Goal: Task Accomplishment & Management: Use online tool/utility

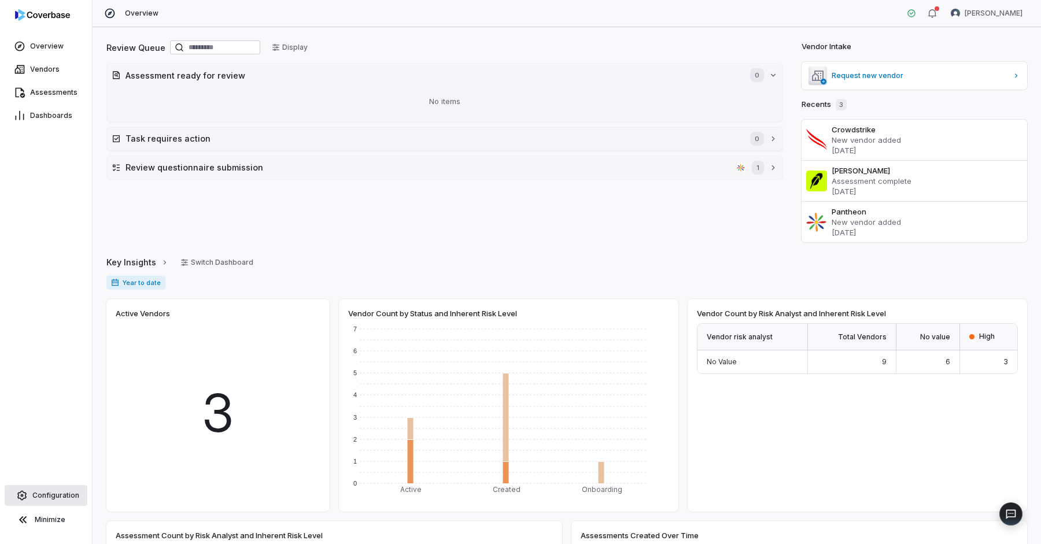
click at [55, 495] on span "Configuration" at bounding box center [55, 495] width 47 height 9
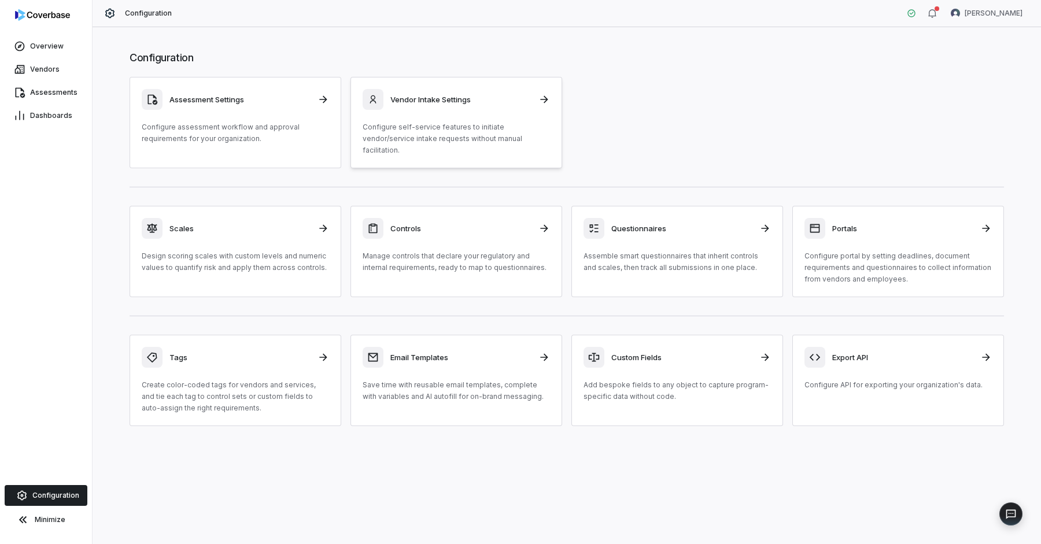
click at [457, 84] on link "Vendor Intake Settings Configure self-service features to initiate vendor/servi…" at bounding box center [456, 122] width 212 height 91
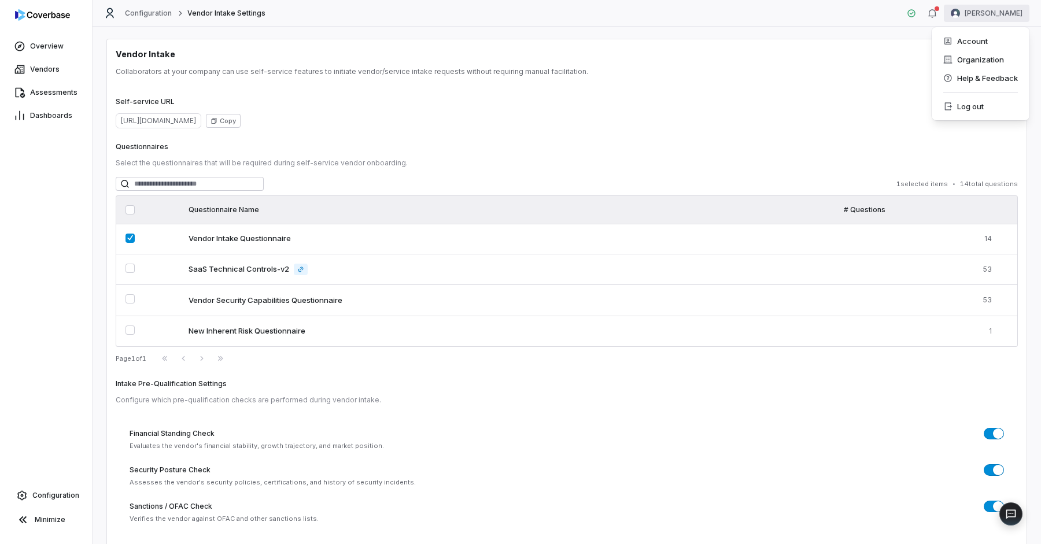
click at [1001, 9] on html "Overview Vendors Assessments Dashboards Configuration Minimize Configuration Ve…" at bounding box center [520, 272] width 1041 height 544
click at [982, 58] on div "Organization" at bounding box center [980, 59] width 88 height 18
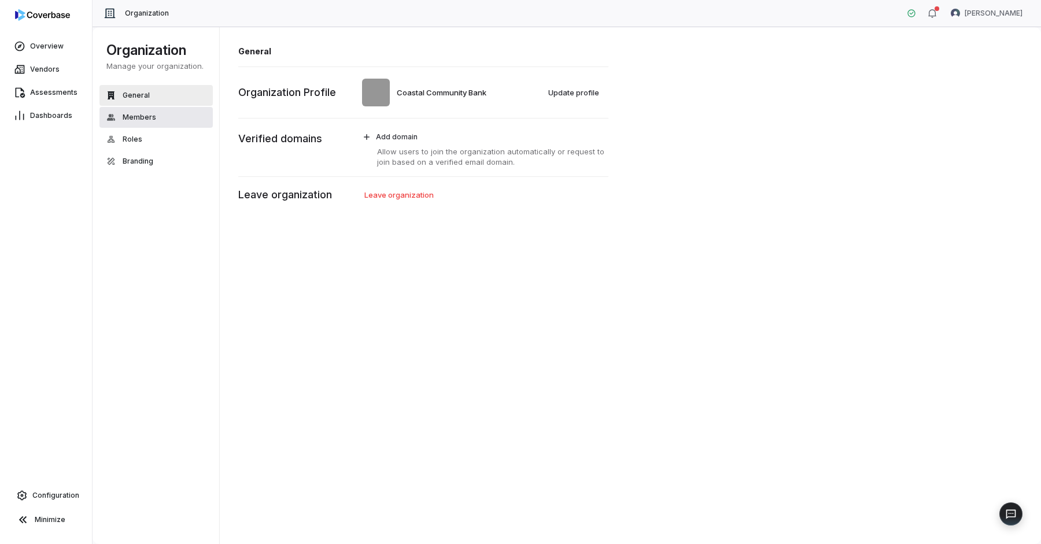
click at [142, 113] on span "Members" at bounding box center [140, 117] width 34 height 9
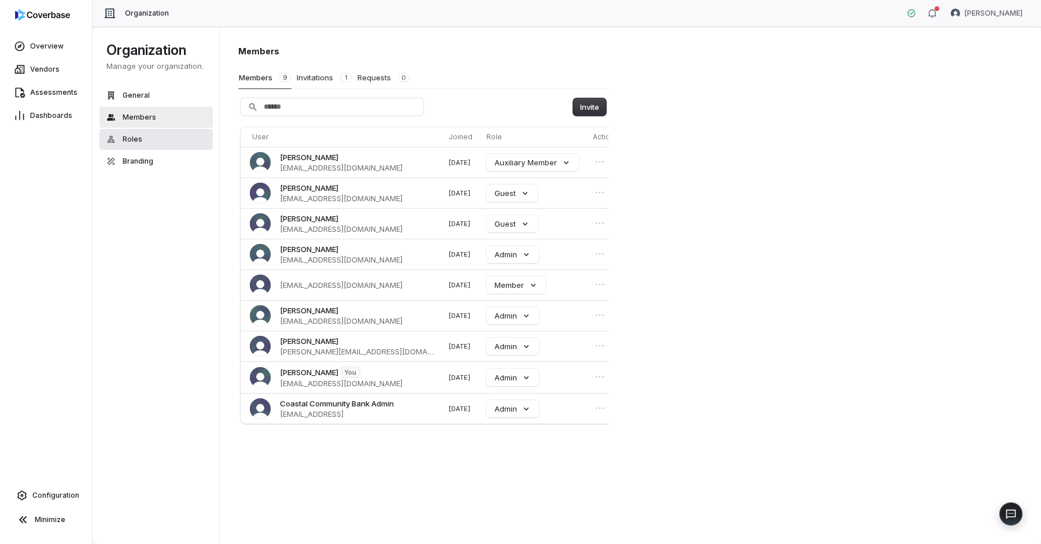
click at [142, 140] on button "Roles" at bounding box center [155, 139] width 113 height 21
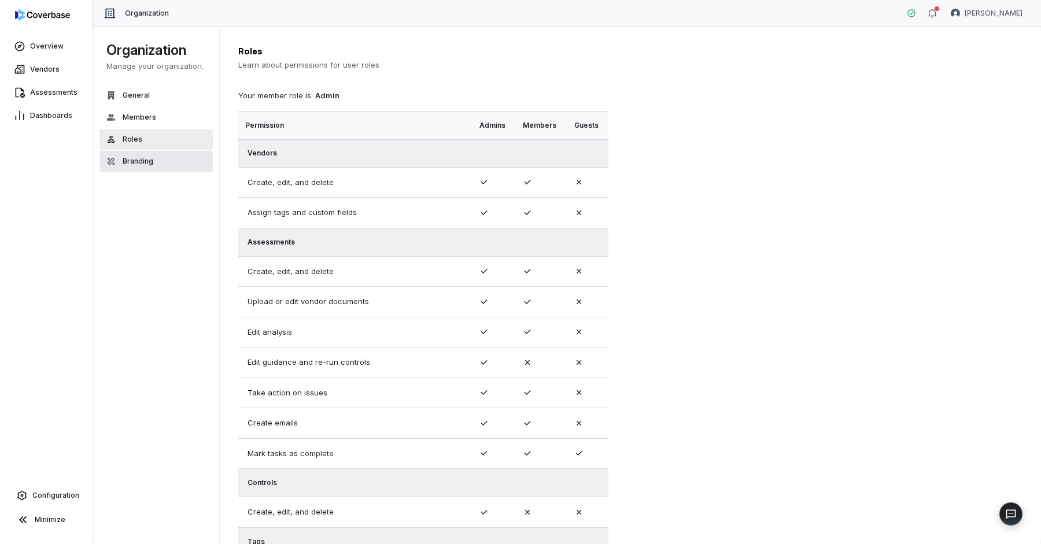
click at [137, 158] on span "Branding" at bounding box center [138, 161] width 31 height 9
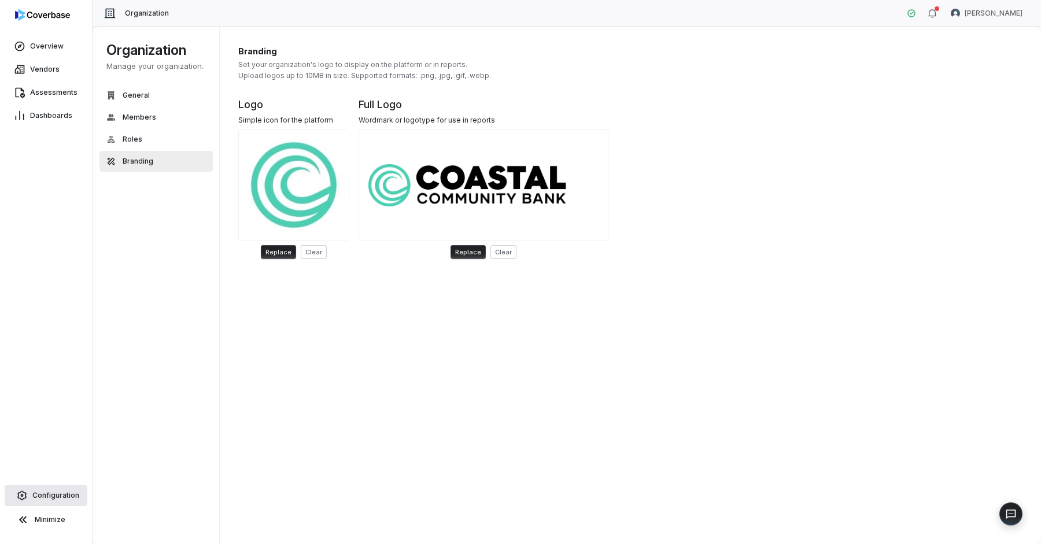
click at [43, 496] on span "Configuration" at bounding box center [55, 495] width 47 height 9
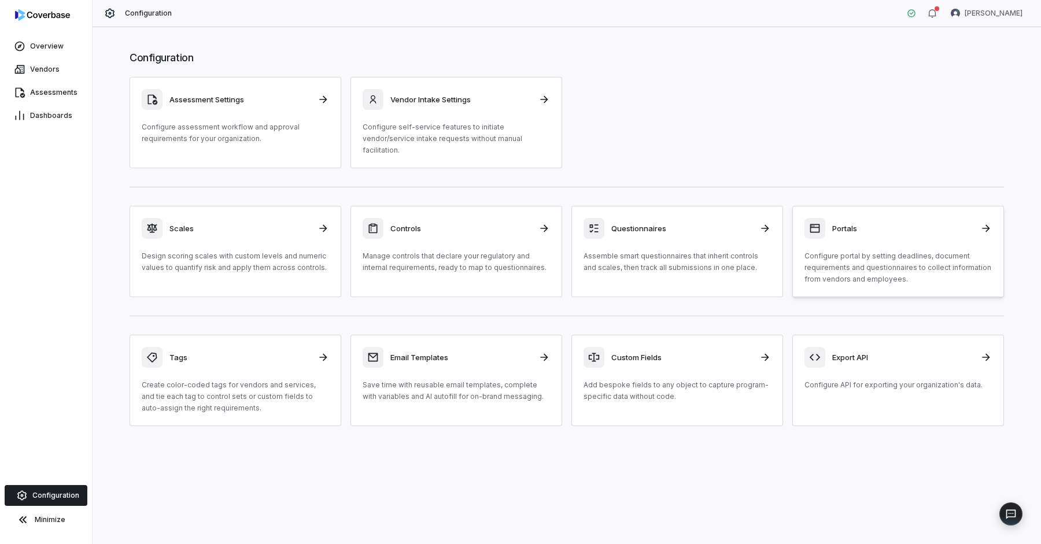
click at [900, 257] on p "Configure portal by setting deadlines, document requirements and questionnaires…" at bounding box center [897, 267] width 187 height 35
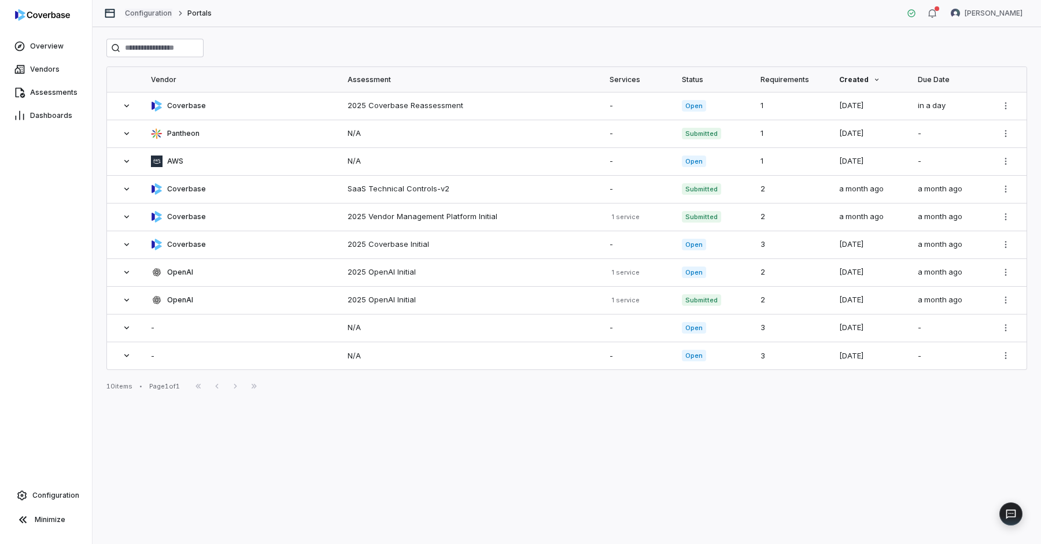
click at [161, 10] on link "Configuration" at bounding box center [148, 13] width 47 height 9
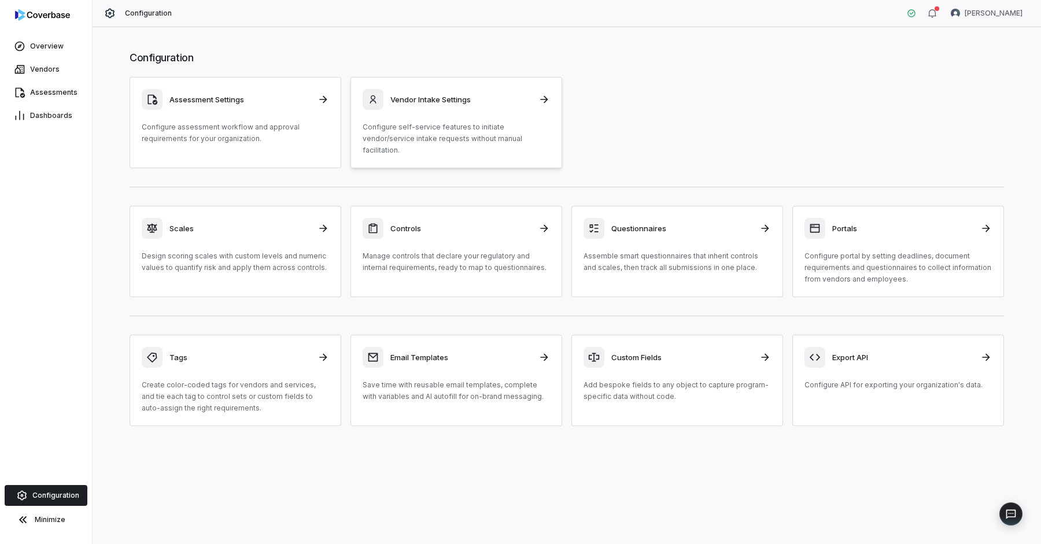
click at [452, 112] on div "Vendor Intake Settings Configure self-service features to initiate vendor/servi…" at bounding box center [455, 122] width 187 height 67
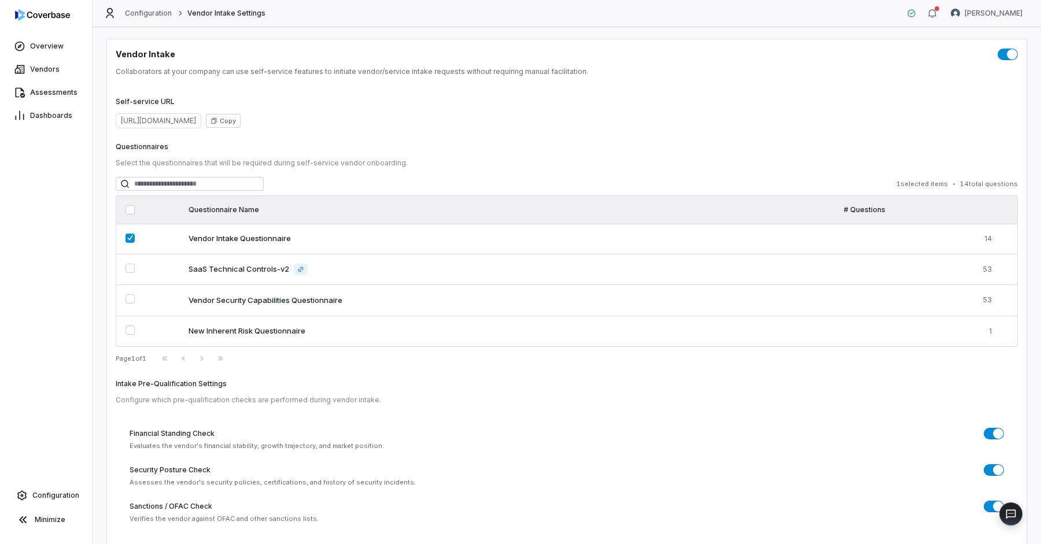
scroll to position [14, 0]
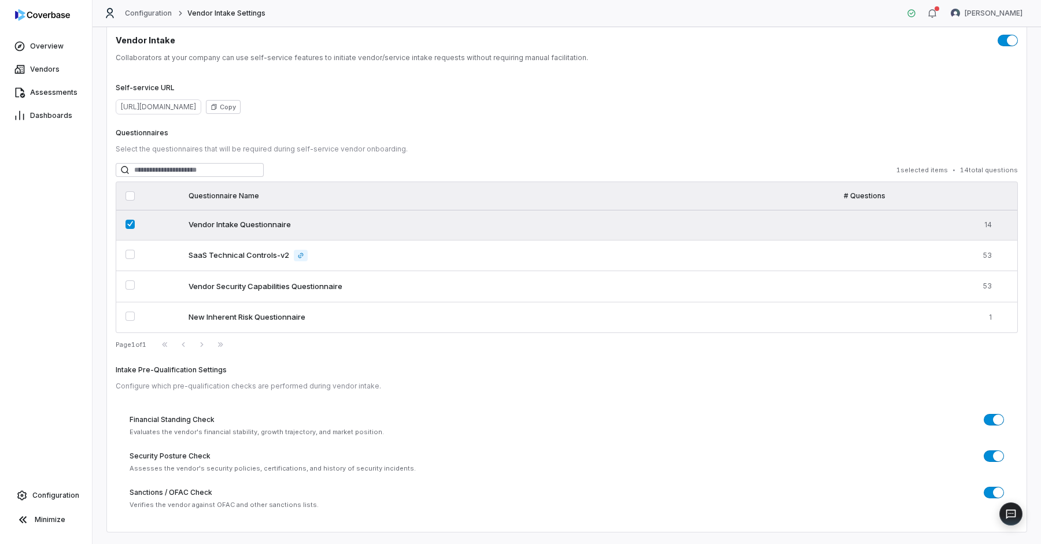
click at [636, 222] on div "Vendor Intake Questionnaire" at bounding box center [508, 225] width 641 height 12
click at [636, 222] on div "Vendor Intake Questionnaire" at bounding box center [508, 226] width 641 height 12
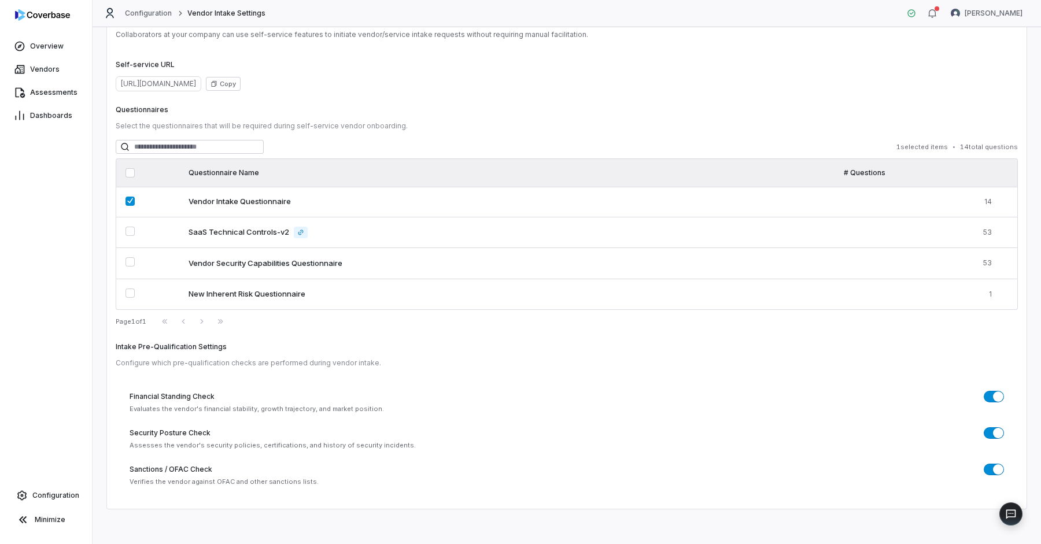
scroll to position [38, 0]
click at [157, 12] on link "Configuration" at bounding box center [148, 13] width 47 height 9
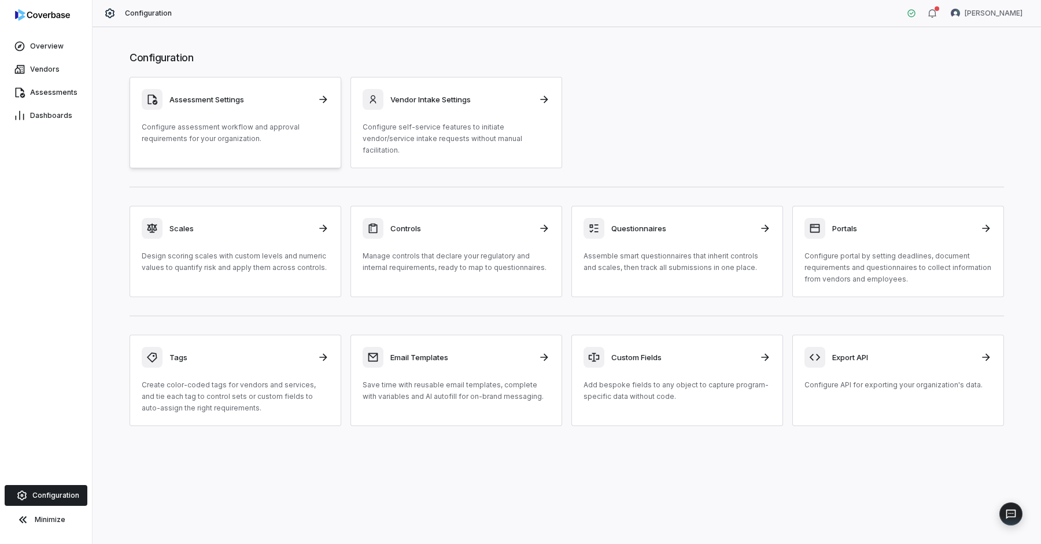
click at [223, 110] on div "Assessment Settings Configure assessment workflow and approval requirements for…" at bounding box center [235, 116] width 187 height 55
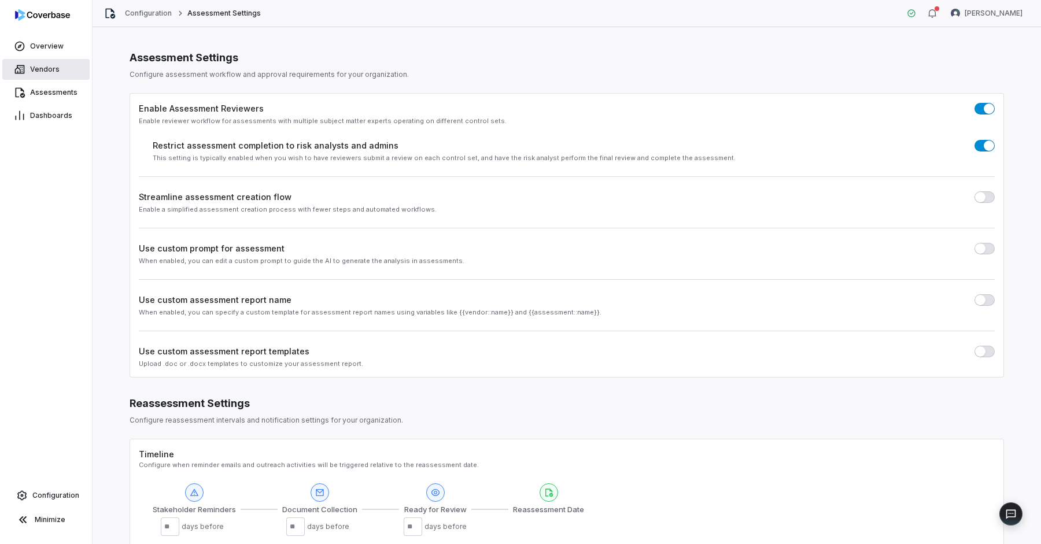
click at [42, 66] on span "Vendors" at bounding box center [44, 69] width 29 height 9
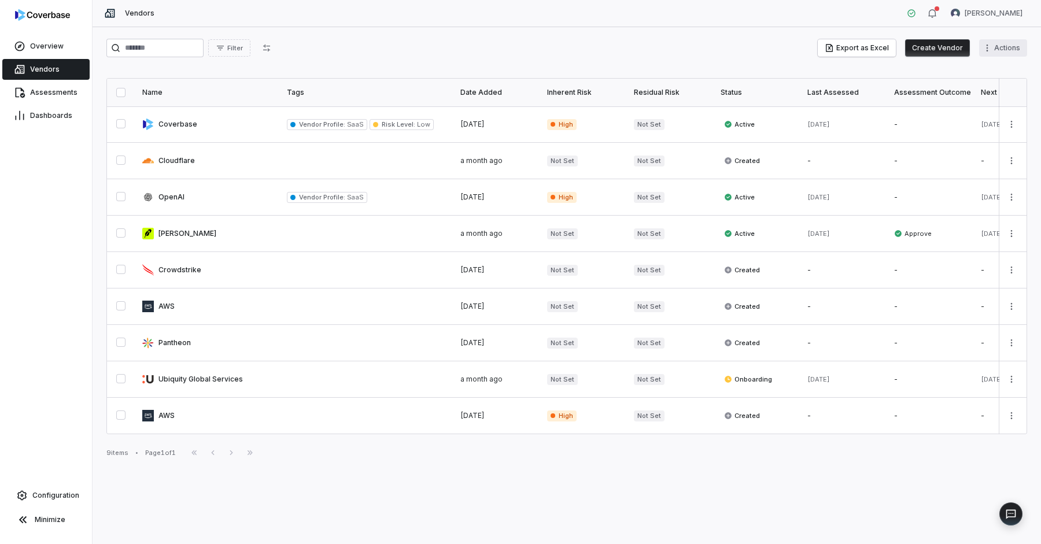
click at [999, 47] on html "Overview Vendors Assessments Dashboards Configuration Minimize Vendors Chris Mo…" at bounding box center [520, 272] width 1041 height 544
click at [35, 501] on link "Configuration" at bounding box center [46, 495] width 83 height 21
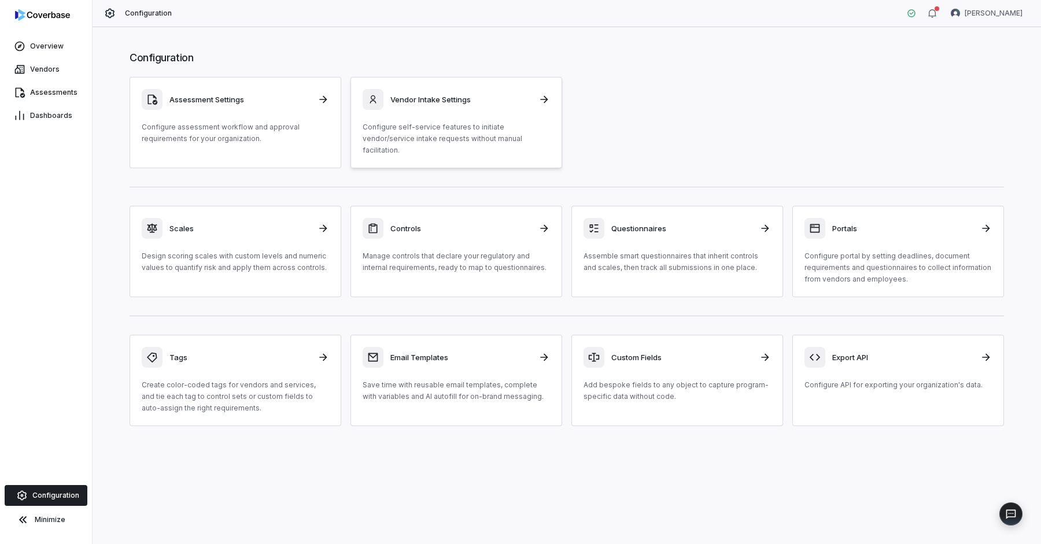
click at [460, 145] on link "Vendor Intake Settings Configure self-service features to initiate vendor/servi…" at bounding box center [456, 122] width 212 height 91
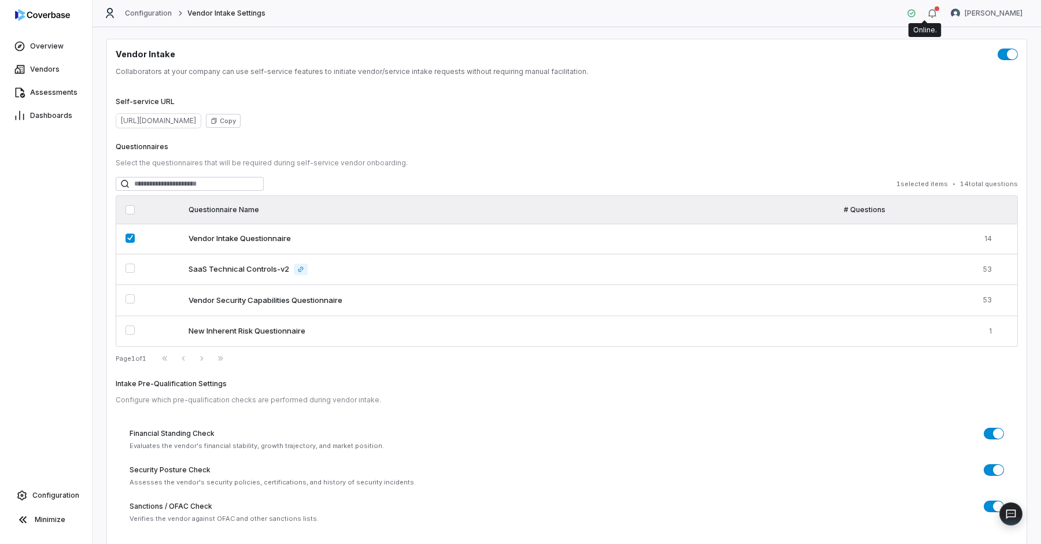
click at [915, 13] on icon at bounding box center [911, 13] width 8 height 8
click at [935, 12] on icon "button" at bounding box center [932, 13] width 8 height 8
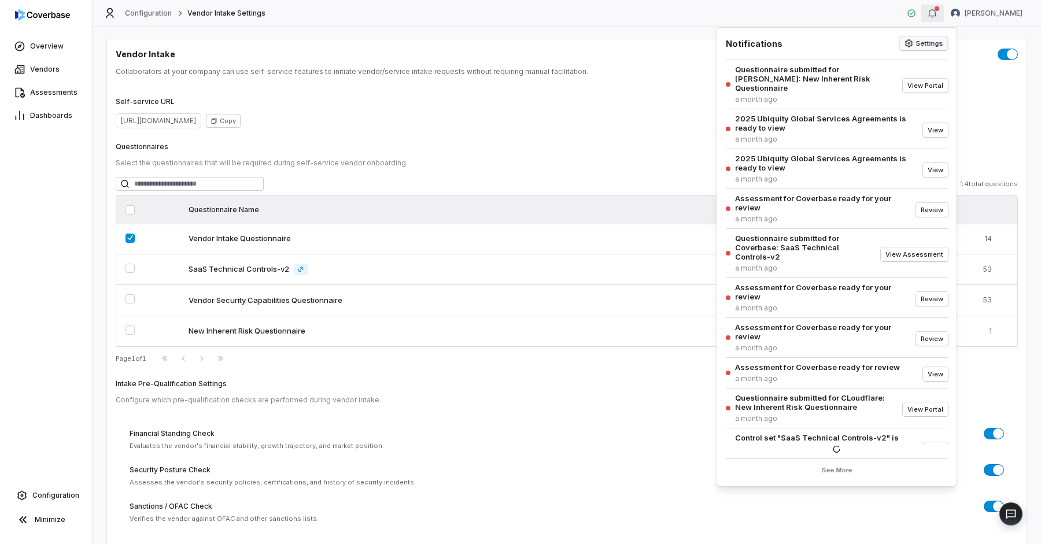
click at [928, 42] on button "Settings" at bounding box center [923, 43] width 48 height 14
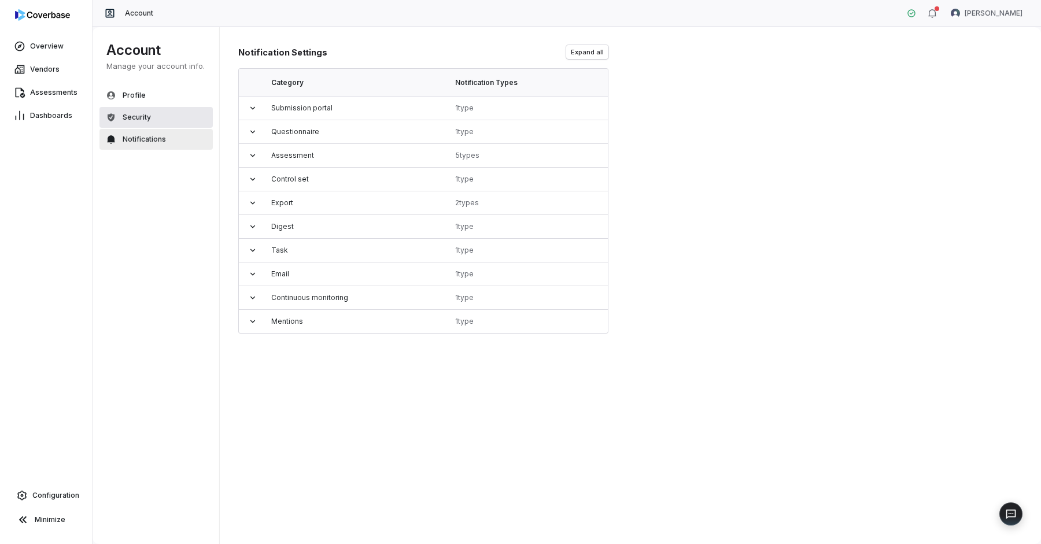
click at [126, 118] on span "Security" at bounding box center [137, 117] width 28 height 9
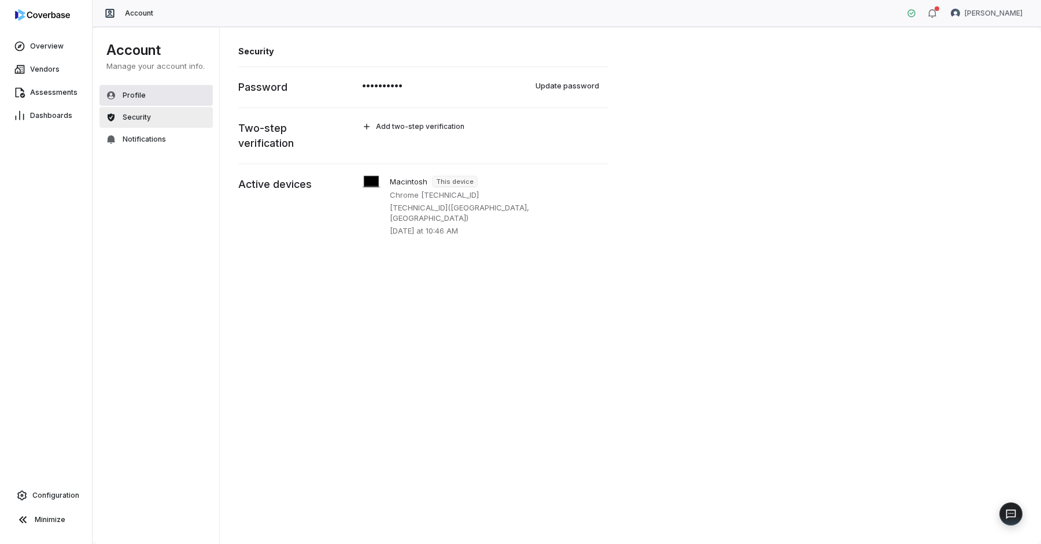
click at [144, 95] on button "Profile" at bounding box center [155, 95] width 113 height 21
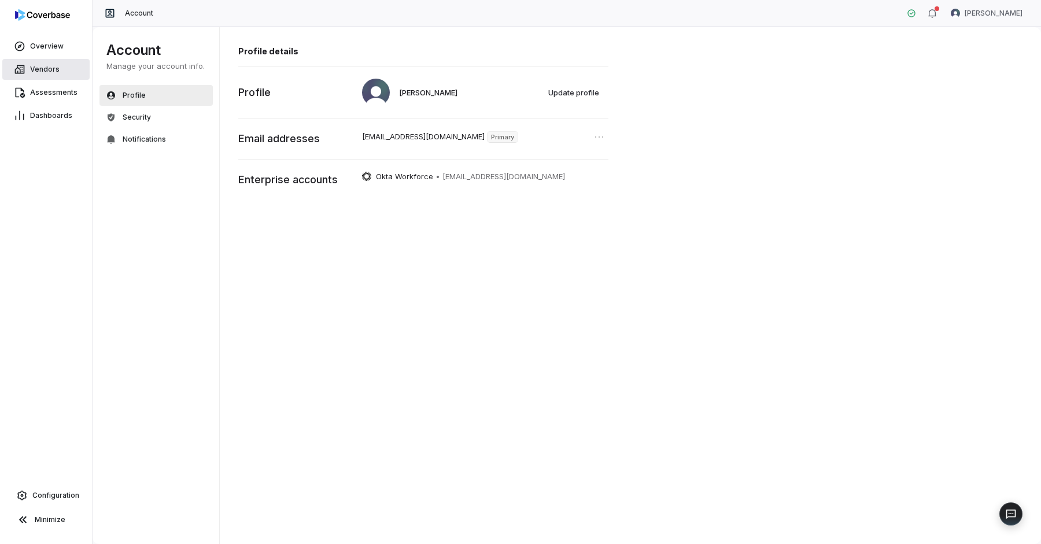
click at [63, 63] on link "Vendors" at bounding box center [45, 69] width 87 height 21
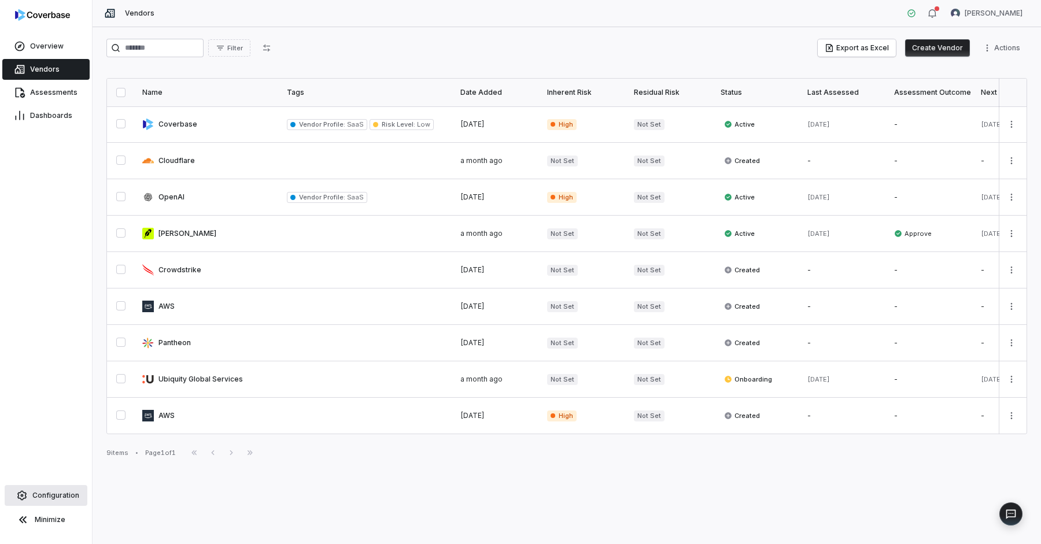
click at [45, 493] on span "Configuration" at bounding box center [55, 495] width 47 height 9
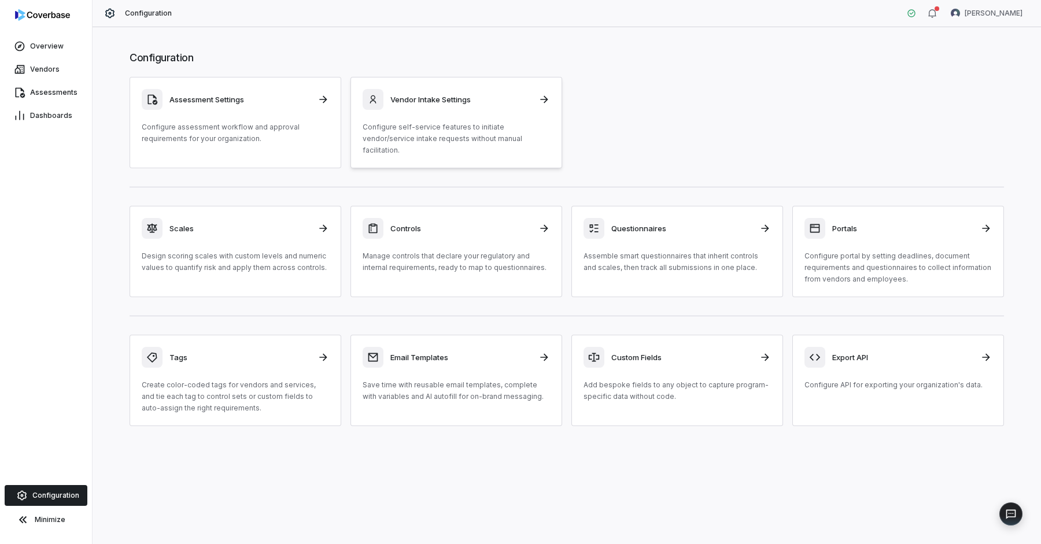
click at [445, 127] on p "Configure self-service features to initiate vendor/service intake requests with…" at bounding box center [455, 138] width 187 height 35
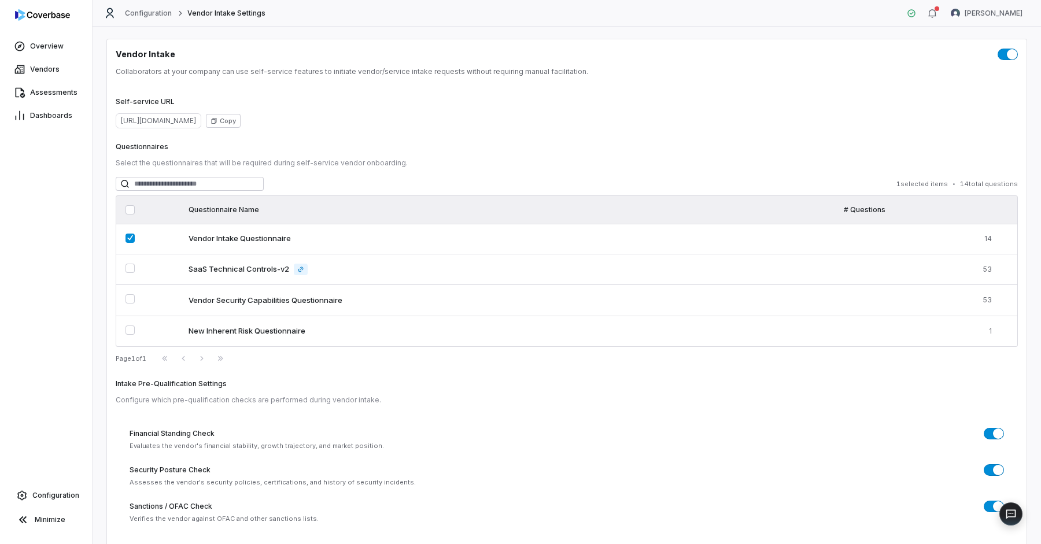
click at [160, 69] on p "Collaborators at your company can use self-service features to initiate vendor/…" at bounding box center [567, 71] width 902 height 9
click at [240, 118] on button "Copy" at bounding box center [223, 121] width 35 height 14
